Goal: Navigation & Orientation: Understand site structure

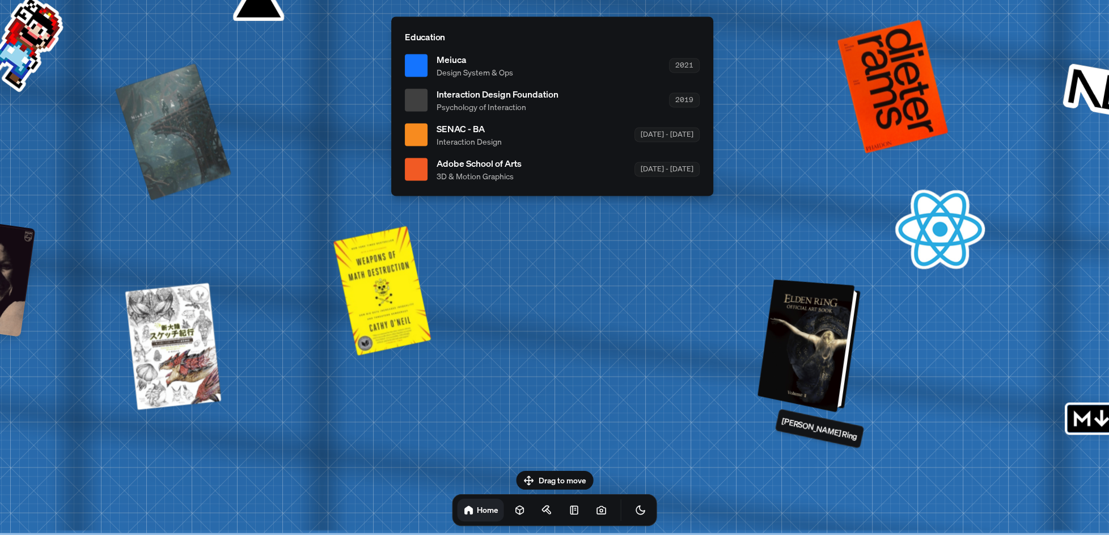
click at [812, 372] on div at bounding box center [811, 346] width 94 height 128
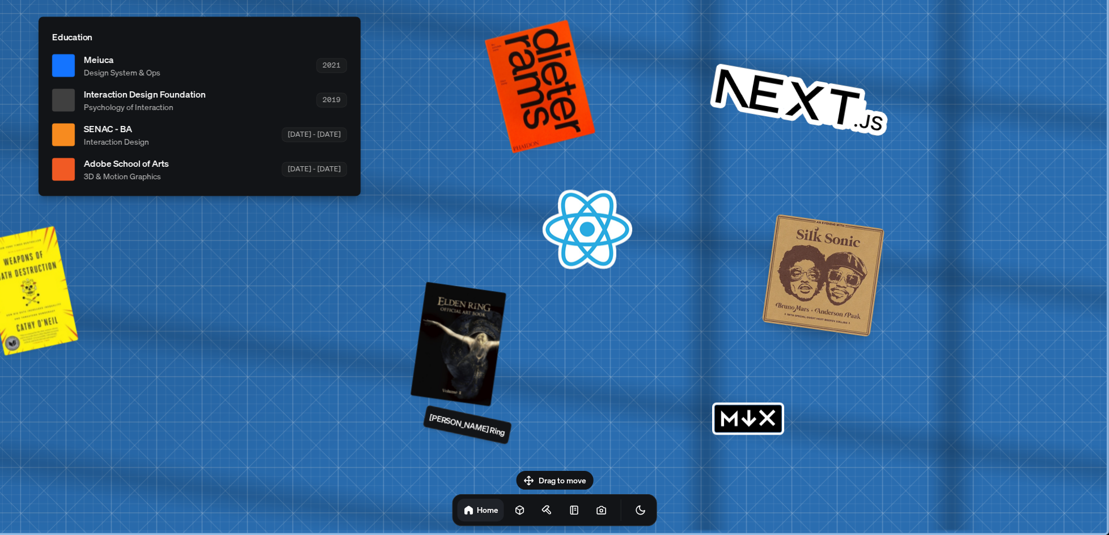
drag, startPoint x: 807, startPoint y: 372, endPoint x: 335, endPoint y: 333, distance: 472.9
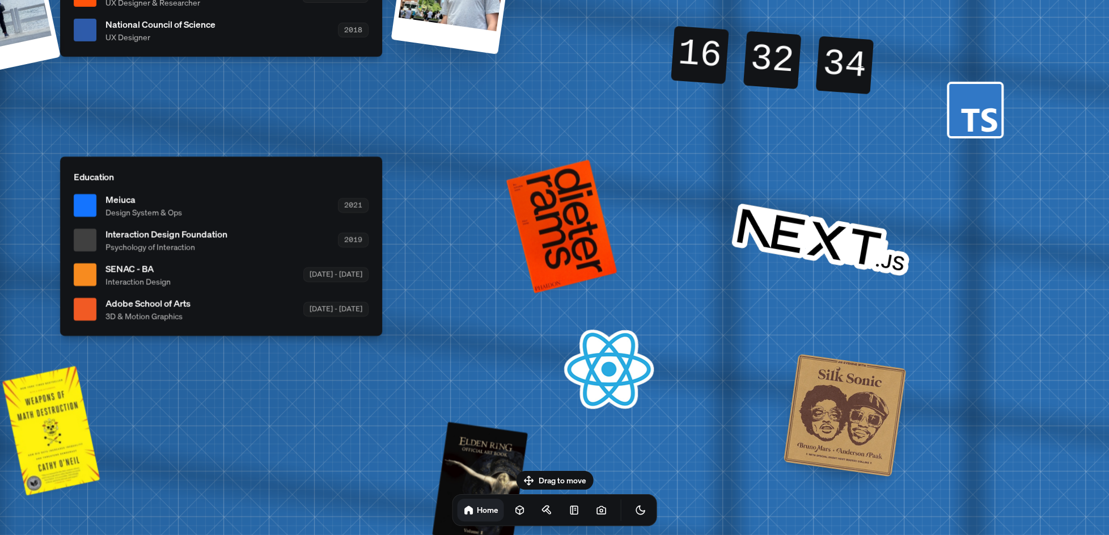
drag, startPoint x: 645, startPoint y: 306, endPoint x: 802, endPoint y: 321, distance: 157.2
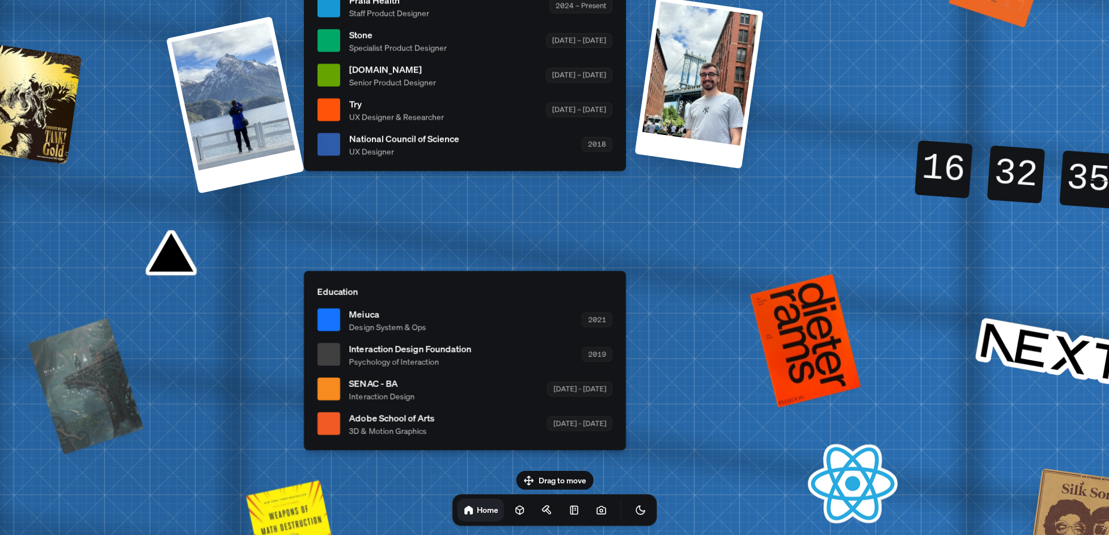
drag, startPoint x: 654, startPoint y: 142, endPoint x: 899, endPoint y: 408, distance: 361.7
click at [909, 421] on div "[PERSON_NAME] [PERSON_NAME] Design Engineer Welcome to my space on the internet…" at bounding box center [467, 6] width 1697 height 1486
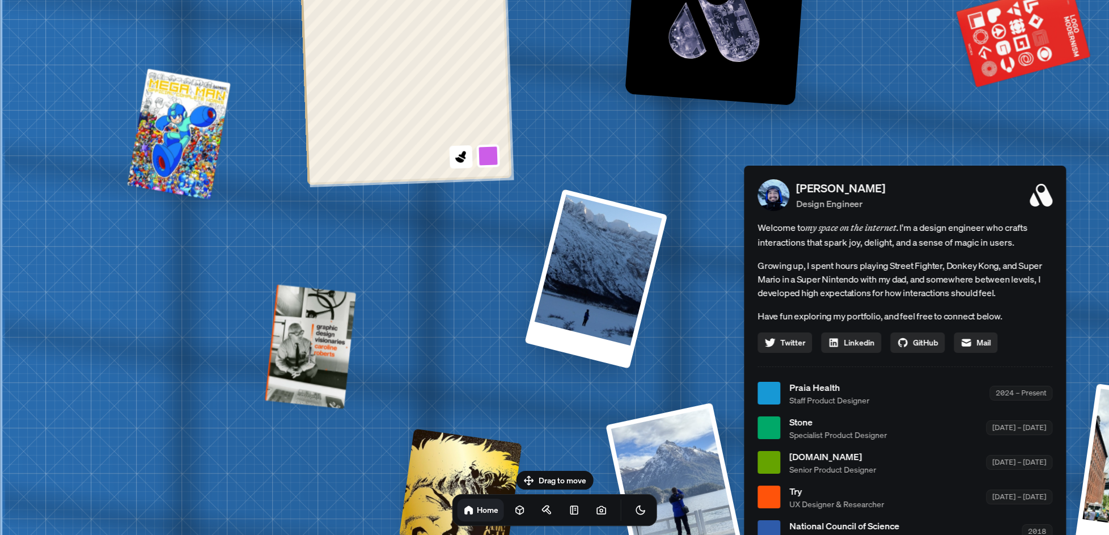
drag, startPoint x: 310, startPoint y: 311, endPoint x: 748, endPoint y: 522, distance: 486.0
click at [748, 522] on div "[PERSON_NAME] [PERSON_NAME] Design Engineer Welcome to my space on the internet…" at bounding box center [907, 393] width 1697 height 1486
drag, startPoint x: 580, startPoint y: 223, endPoint x: 613, endPoint y: 396, distance: 175.5
click at [612, 370] on div at bounding box center [597, 278] width 146 height 183
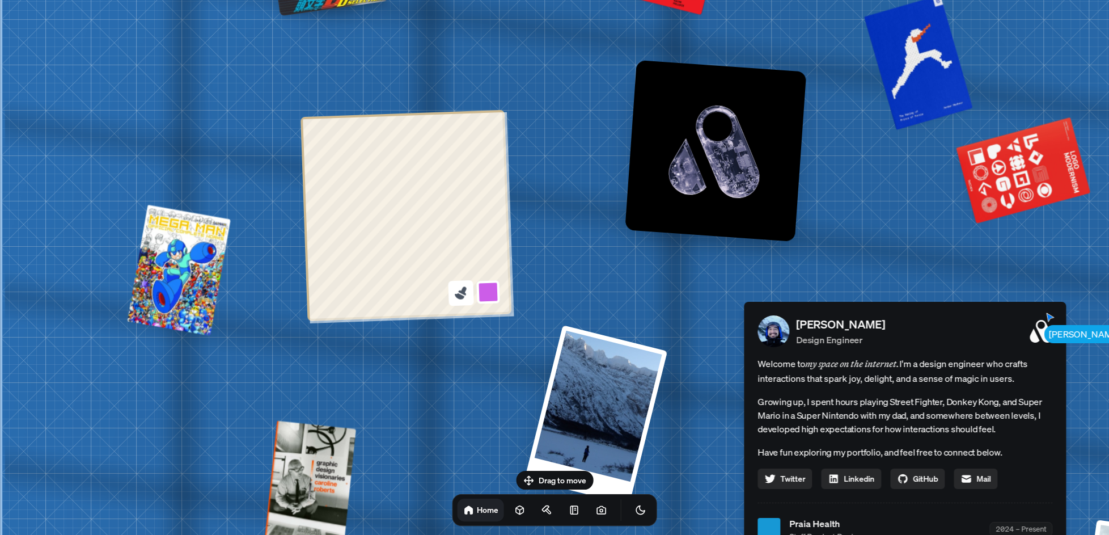
click at [467, 292] on icon at bounding box center [460, 292] width 15 height 15
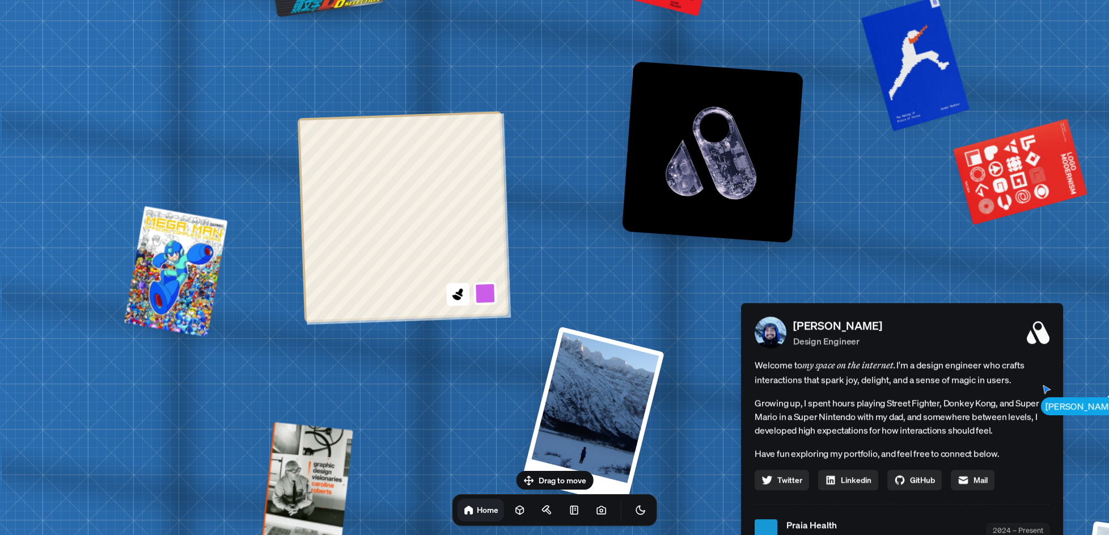
drag, startPoint x: 538, startPoint y: 223, endPoint x: 379, endPoint y: 310, distance: 181.0
click at [379, 310] on div "[PERSON_NAME] [PERSON_NAME] Design Engineer Welcome to my space on the internet…" at bounding box center [904, 531] width 1697 height 1486
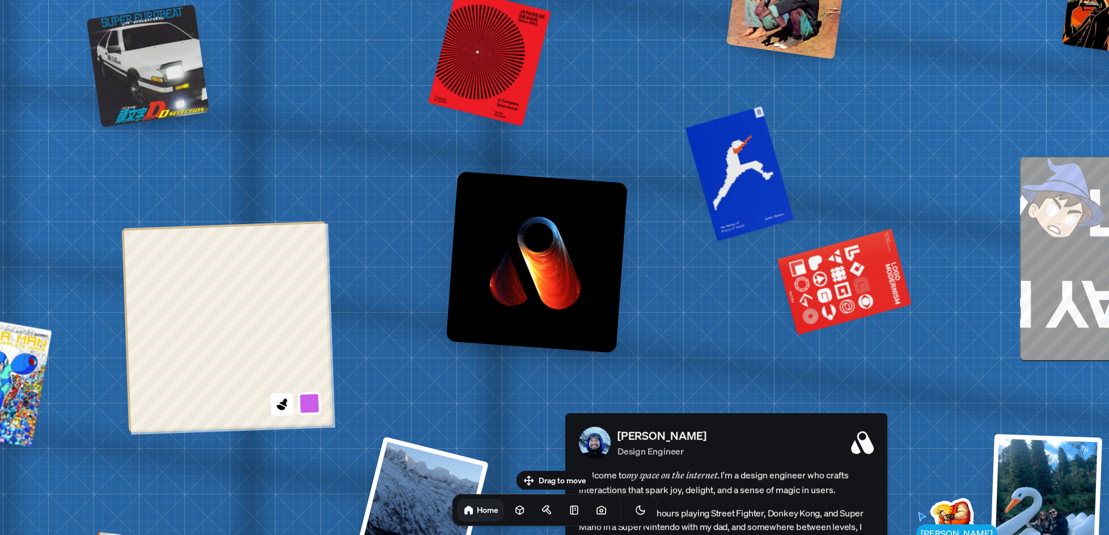
drag, startPoint x: 576, startPoint y: 151, endPoint x: 428, endPoint y: 305, distance: 213.4
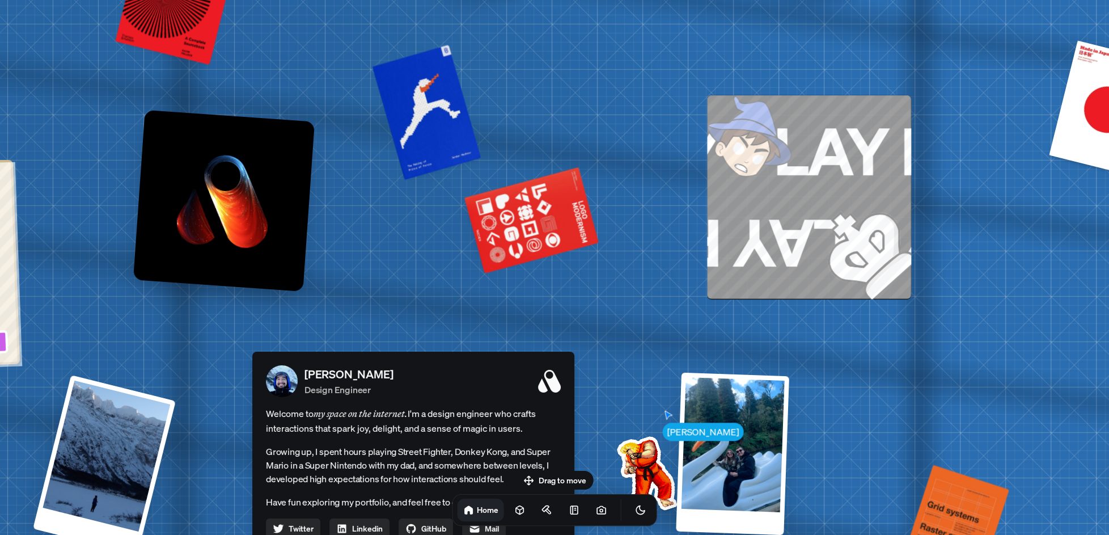
drag, startPoint x: 467, startPoint y: 297, endPoint x: 290, endPoint y: 99, distance: 265.5
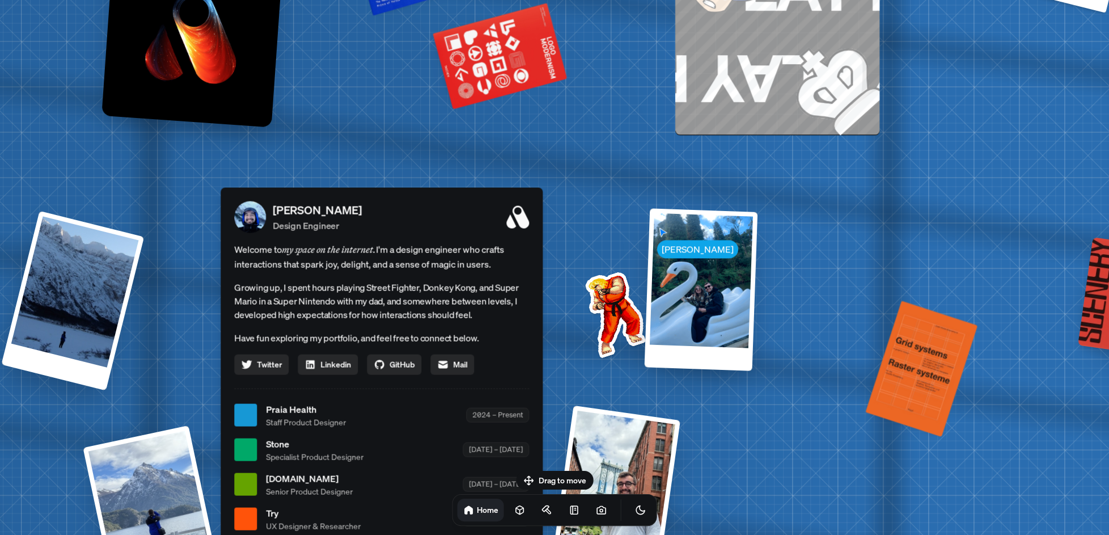
drag, startPoint x: 434, startPoint y: 176, endPoint x: 427, endPoint y: 102, distance: 75.2
click at [428, 102] on div "[PERSON_NAME] [PERSON_NAME] Design Engineer Welcome to my space on the internet…" at bounding box center [383, 415] width 1697 height 1486
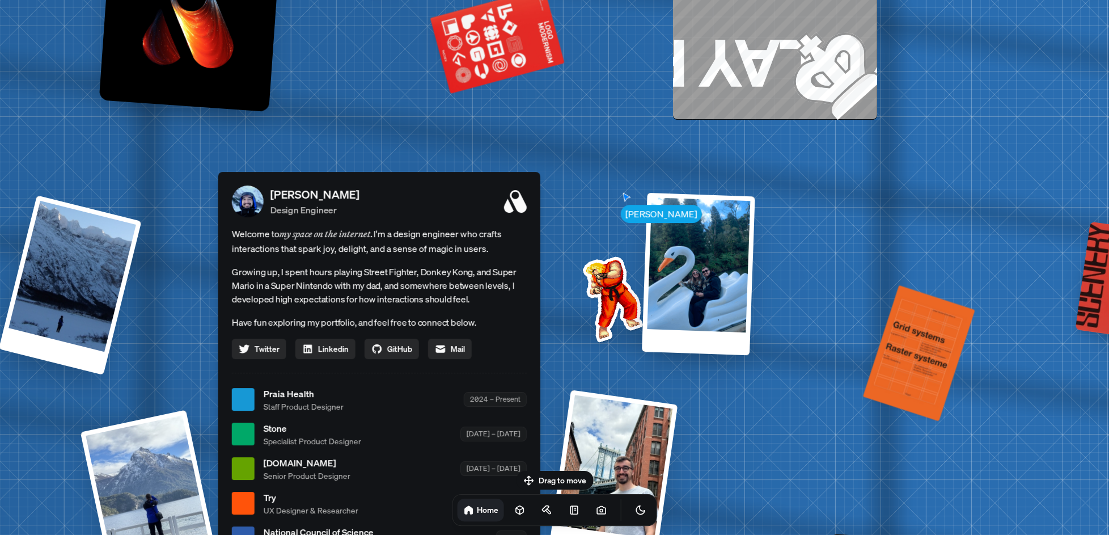
drag, startPoint x: 575, startPoint y: 188, endPoint x: 522, endPoint y: 87, distance: 114.4
click at [522, 87] on div "[PERSON_NAME] [PERSON_NAME] Design Engineer Welcome to my space on the internet…" at bounding box center [381, 400] width 1697 height 1486
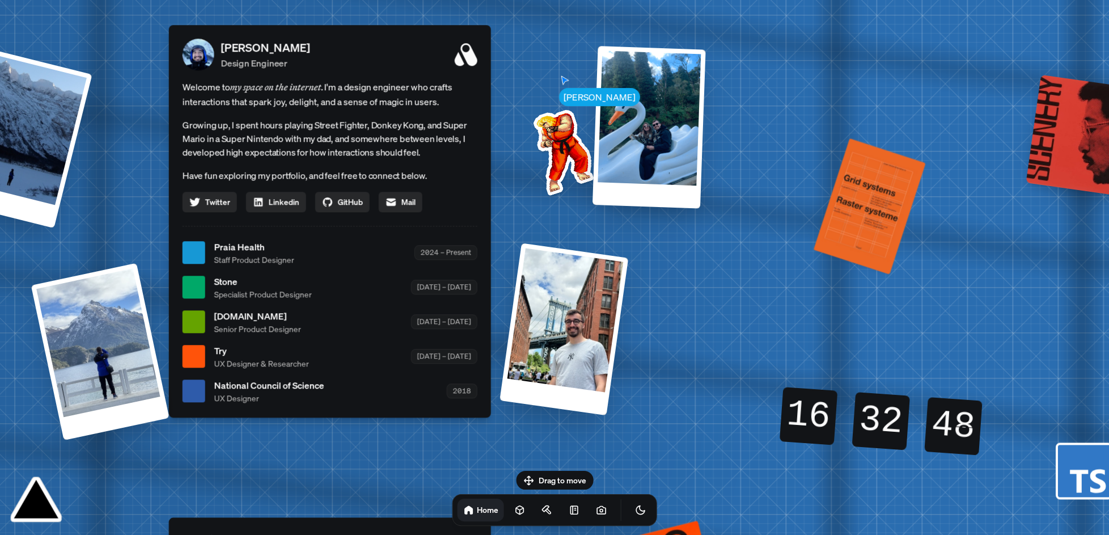
drag, startPoint x: 664, startPoint y: 301, endPoint x: 669, endPoint y: 112, distance: 188.4
click at [669, 116] on div "[PERSON_NAME] [PERSON_NAME] Design Engineer Welcome to my space on the internet…" at bounding box center [332, 253] width 1697 height 1486
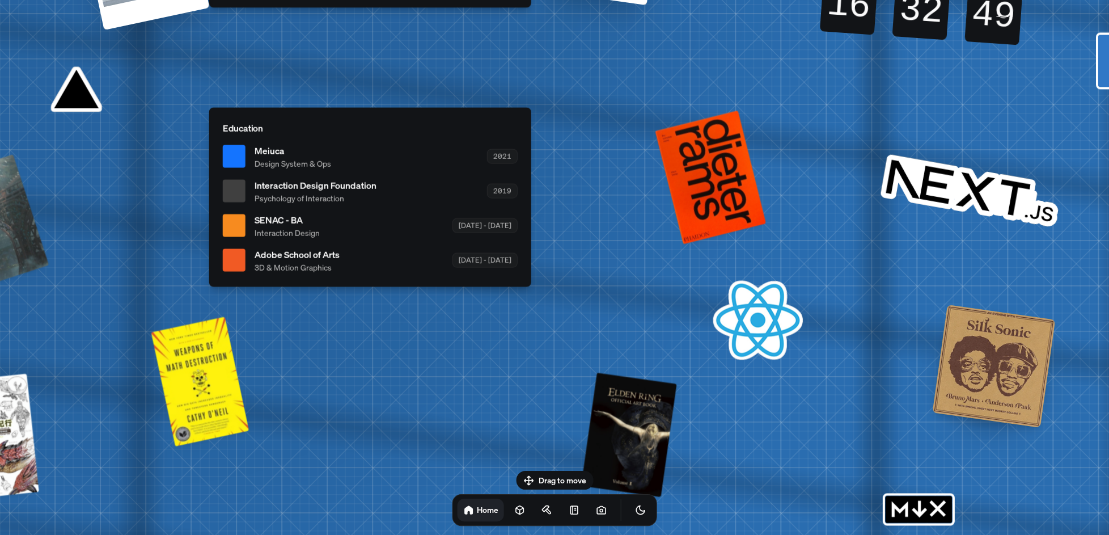
drag, startPoint x: 651, startPoint y: 263, endPoint x: 677, endPoint y: 83, distance: 182.2
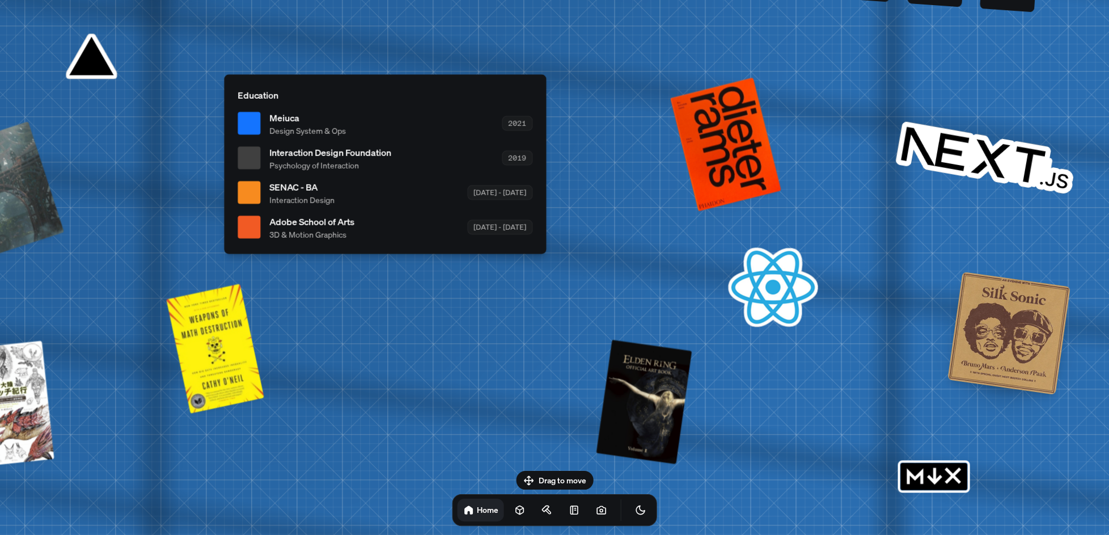
drag, startPoint x: 585, startPoint y: 257, endPoint x: 610, endPoint y: 59, distance: 199.5
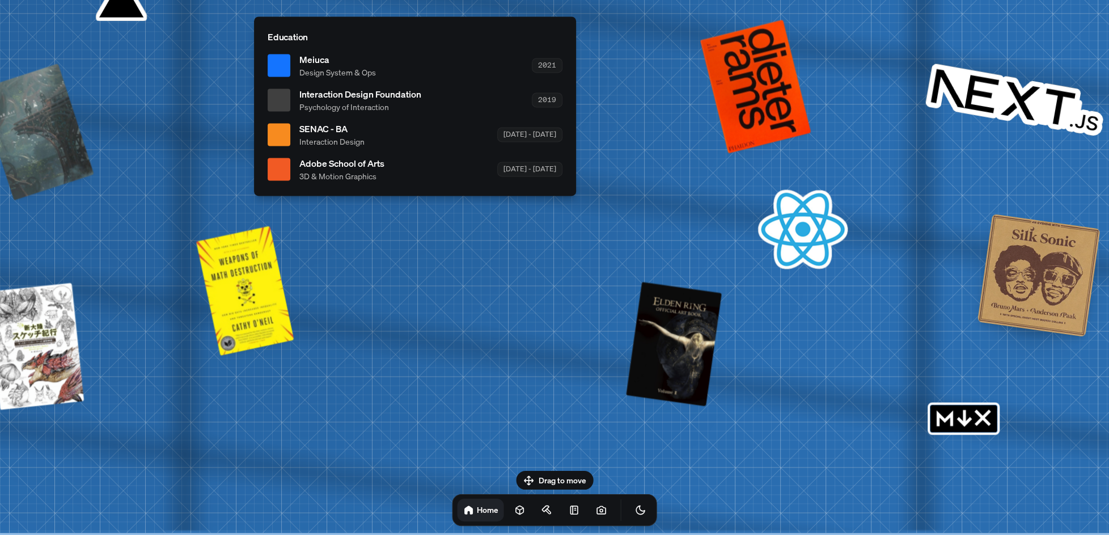
drag, startPoint x: 498, startPoint y: 284, endPoint x: 544, endPoint y: 211, distance: 86.7
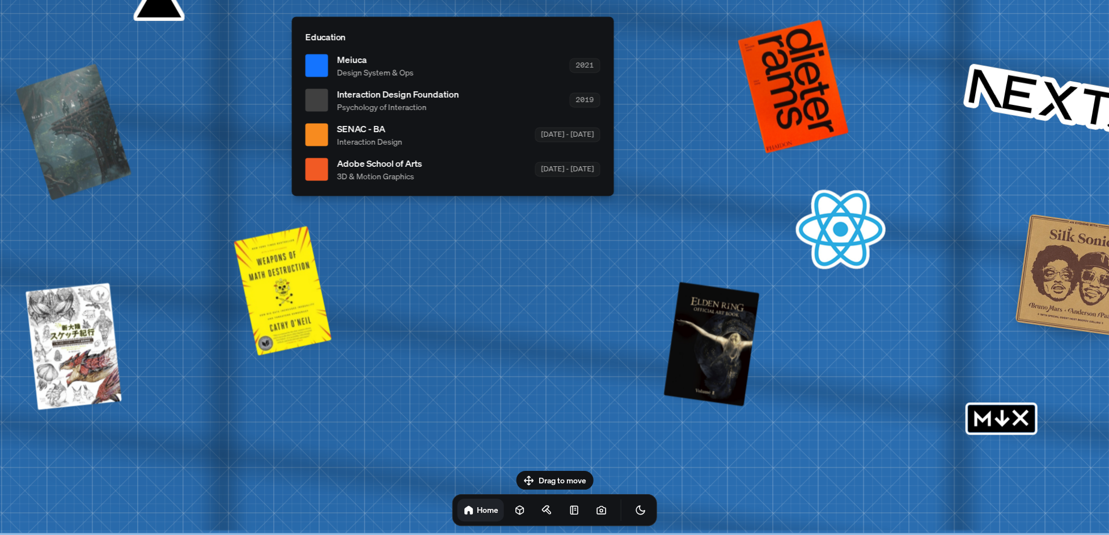
drag, startPoint x: 723, startPoint y: 211, endPoint x: 437, endPoint y: 223, distance: 286.7
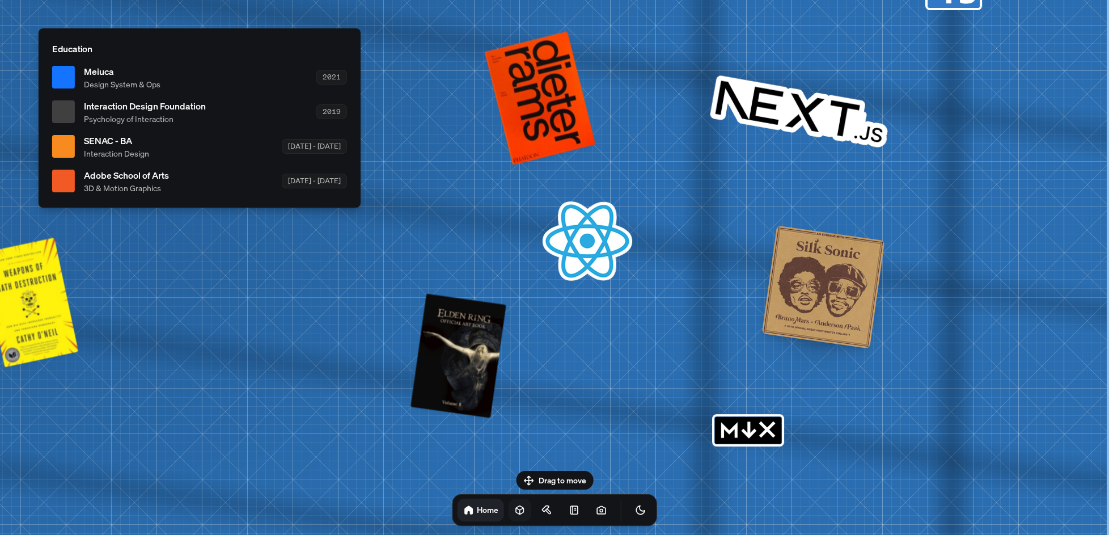
click at [516, 510] on icon at bounding box center [519, 510] width 7 height 9
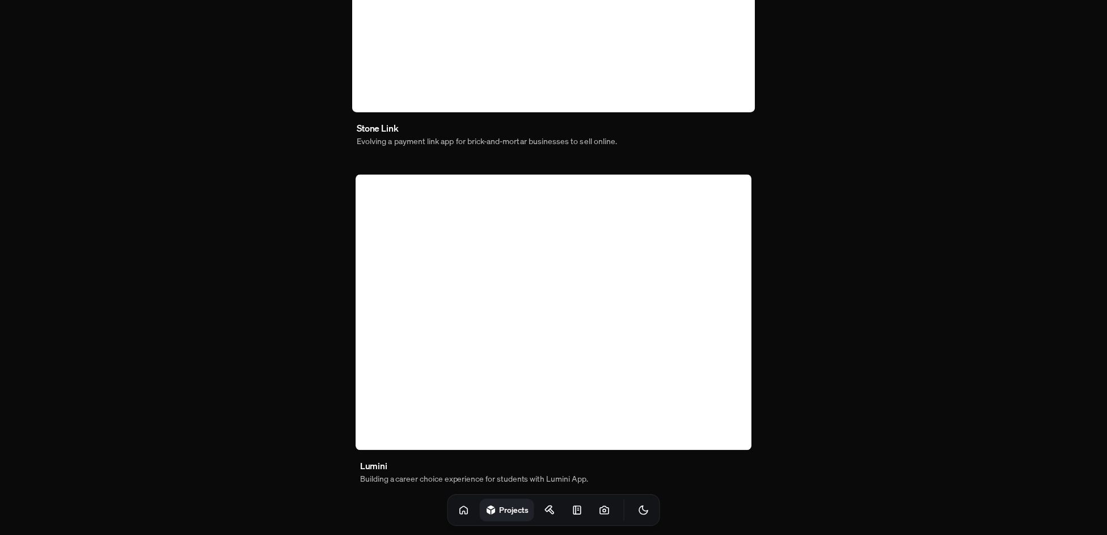
scroll to position [635, 0]
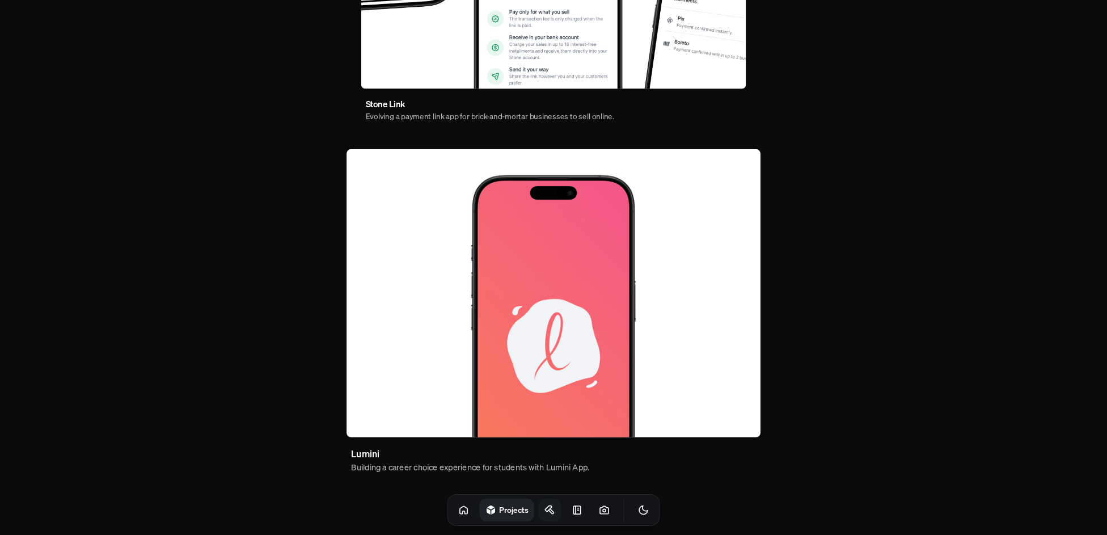
click at [543, 513] on link at bounding box center [550, 510] width 23 height 23
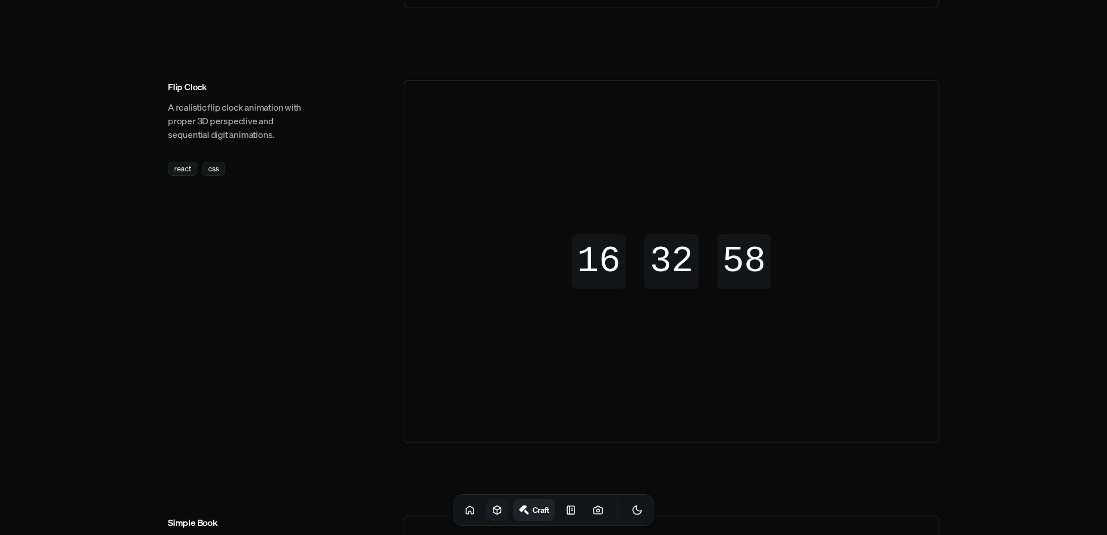
scroll to position [567, 0]
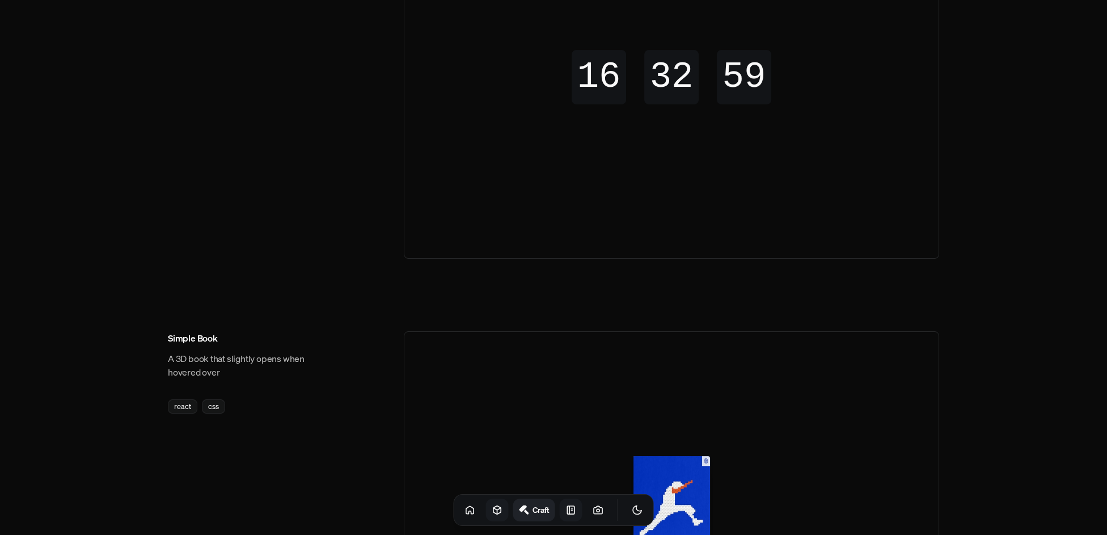
click at [565, 510] on icon at bounding box center [570, 509] width 11 height 11
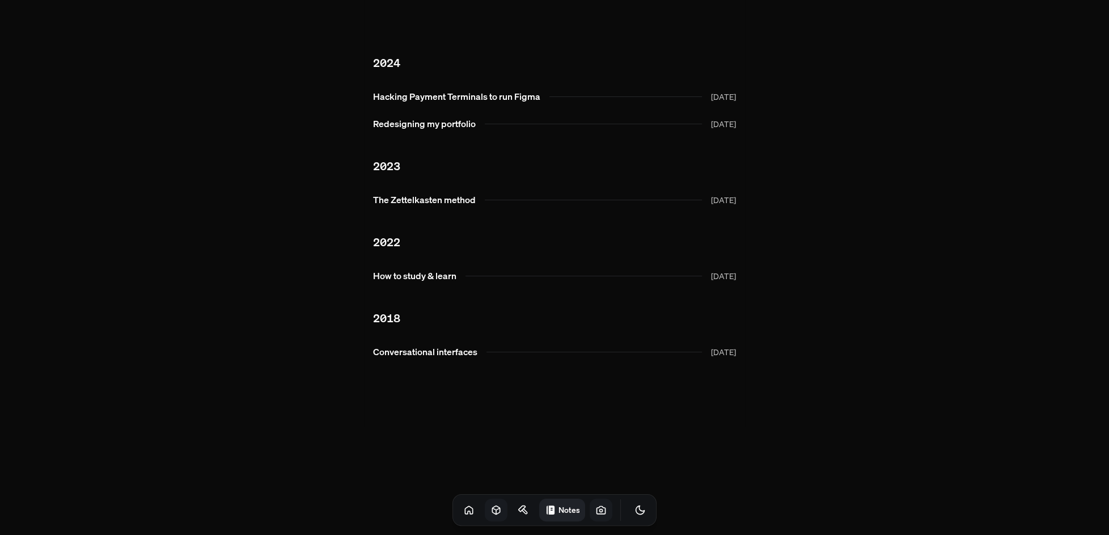
click at [596, 508] on icon at bounding box center [601, 509] width 11 height 11
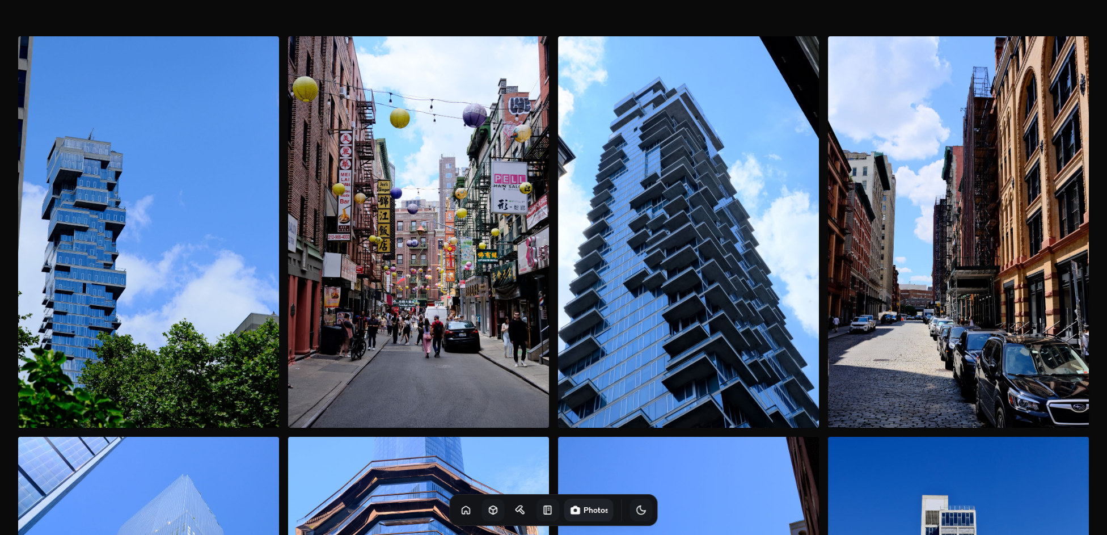
click at [637, 508] on icon "Toggle Theme" at bounding box center [641, 510] width 9 height 9
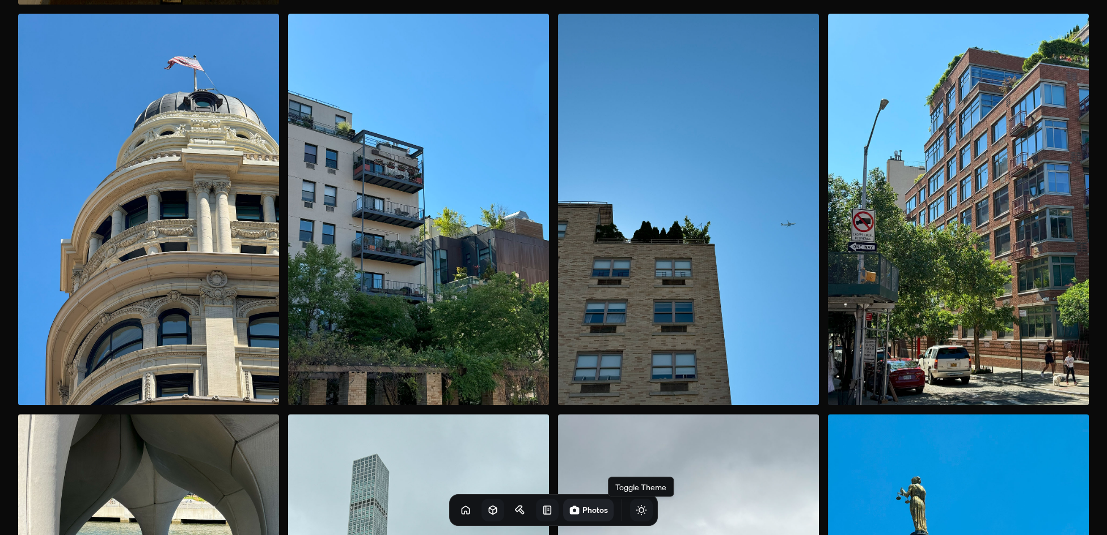
scroll to position [2325, 0]
